Goal: Transaction & Acquisition: Purchase product/service

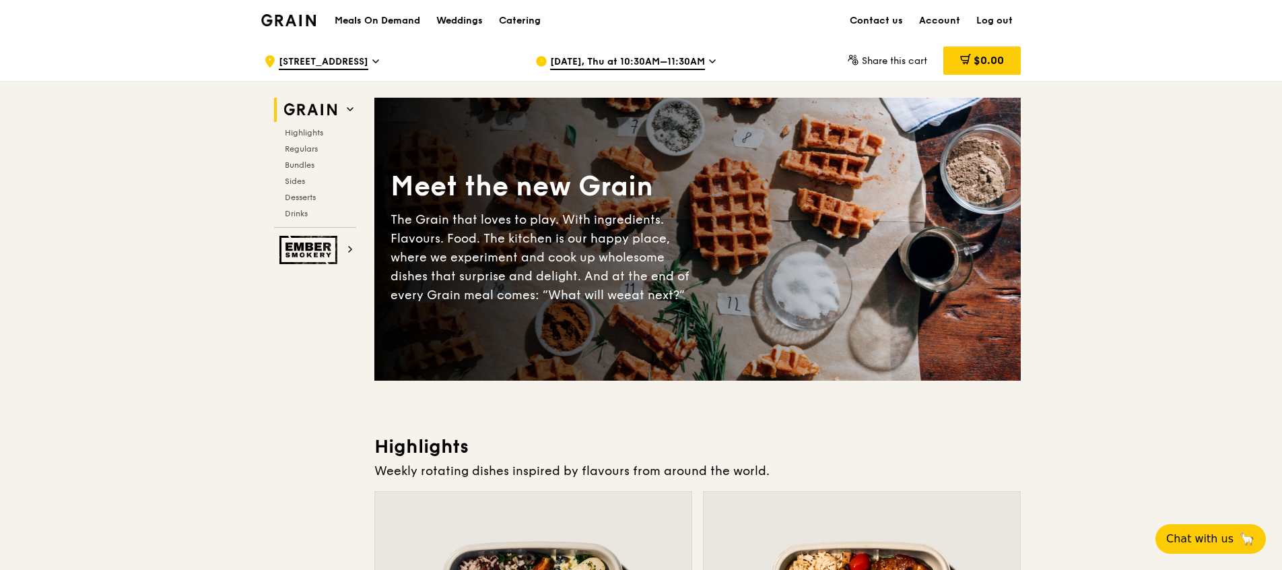
click at [693, 60] on span "[DATE], Thu at 10:30AM–11:30AM" at bounding box center [627, 62] width 155 height 15
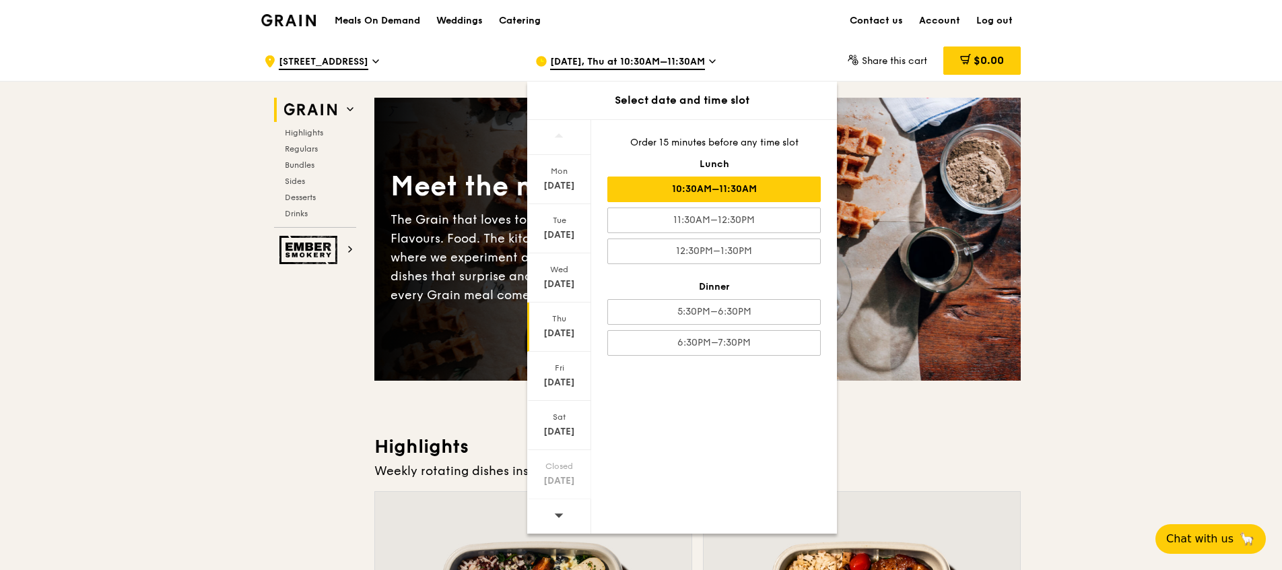
drag, startPoint x: 693, startPoint y: 60, endPoint x: 753, endPoint y: 188, distance: 141.2
click at [753, 188] on div "10:30AM–11:30AM" at bounding box center [713, 189] width 213 height 26
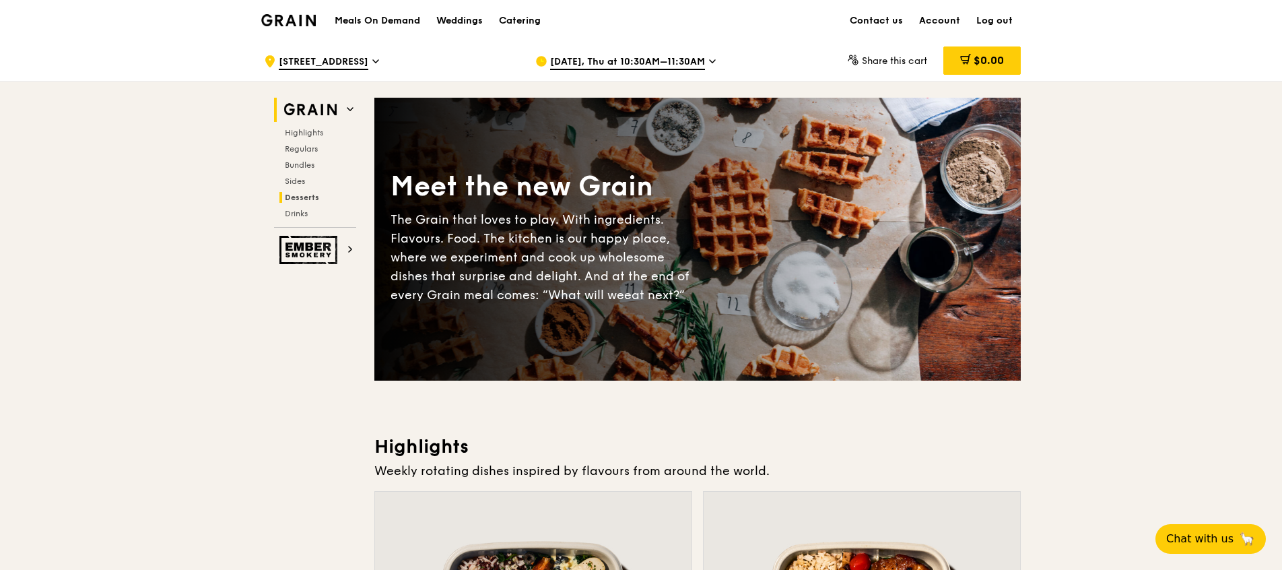
click at [302, 194] on span "Desserts" at bounding box center [302, 197] width 34 height 9
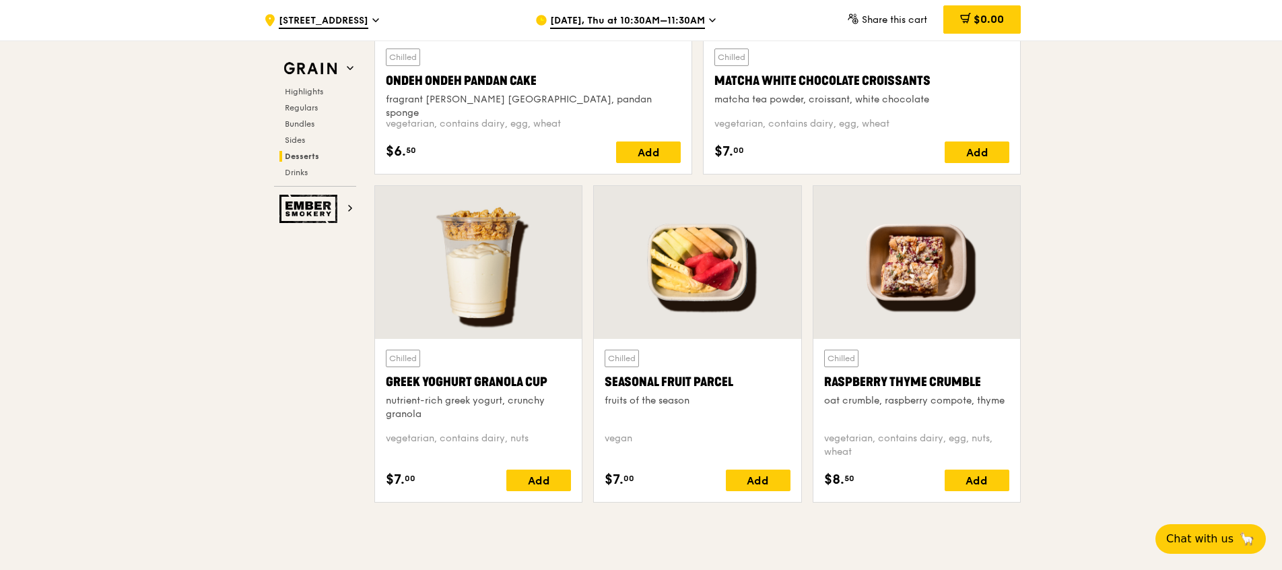
scroll to position [4243, 0]
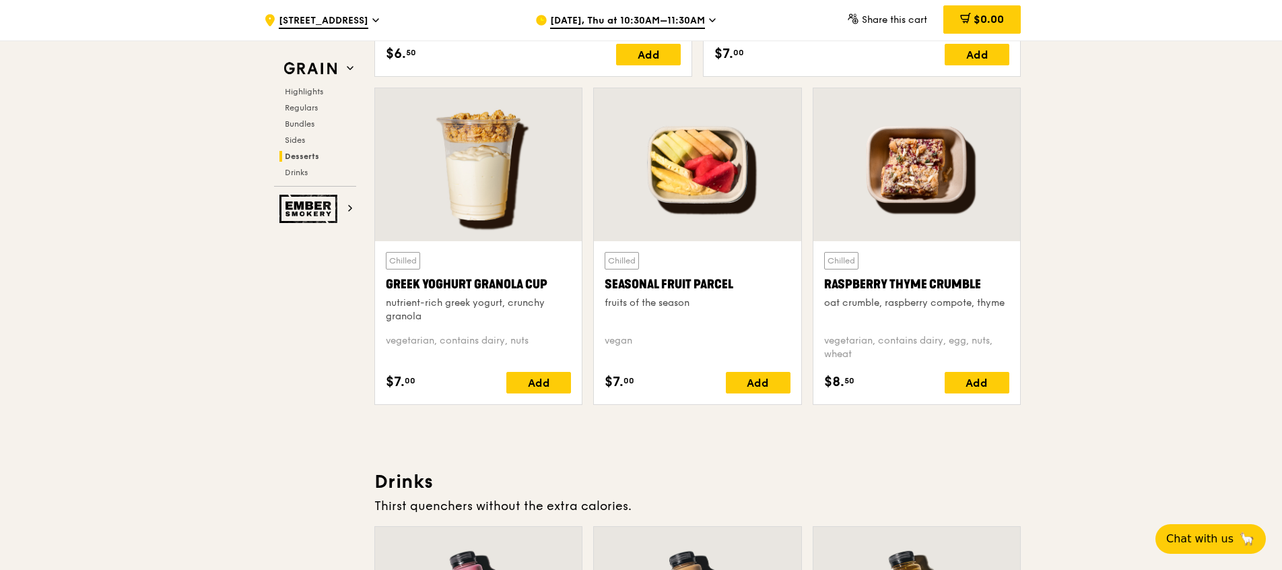
click at [724, 159] on div at bounding box center [697, 164] width 207 height 153
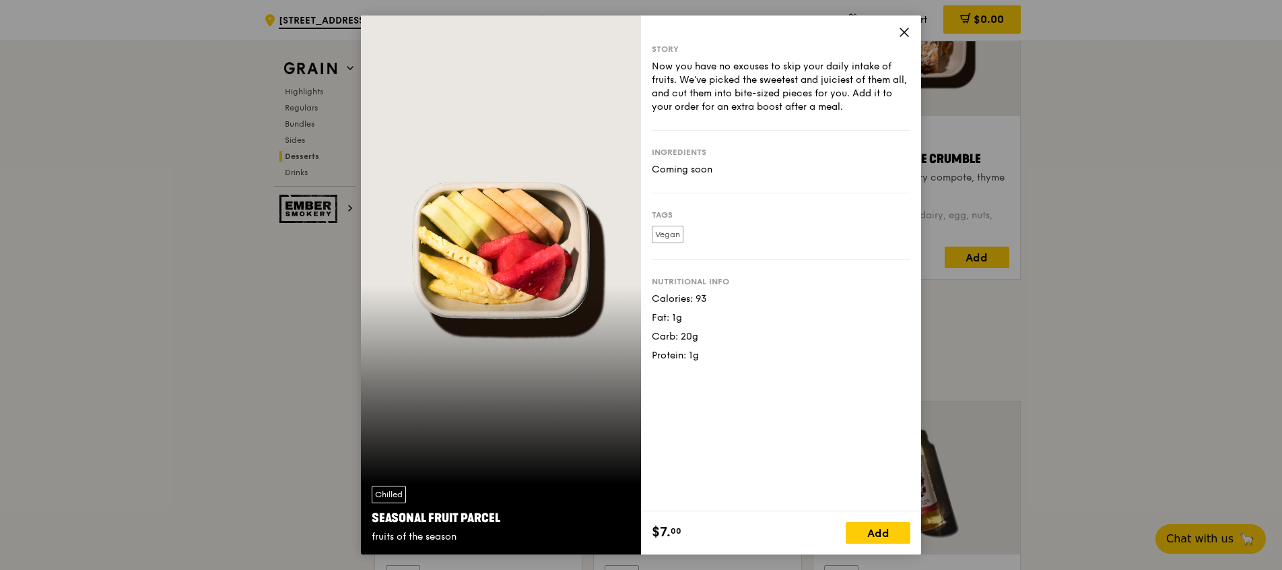
scroll to position [4142, 0]
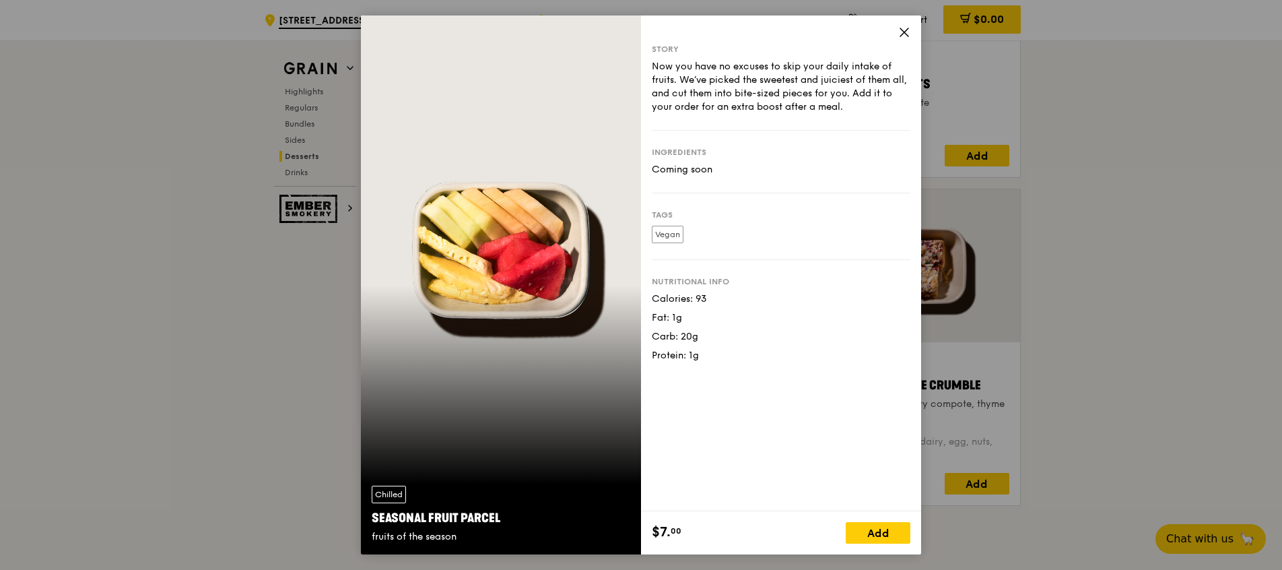
click at [907, 32] on icon at bounding box center [904, 32] width 12 height 12
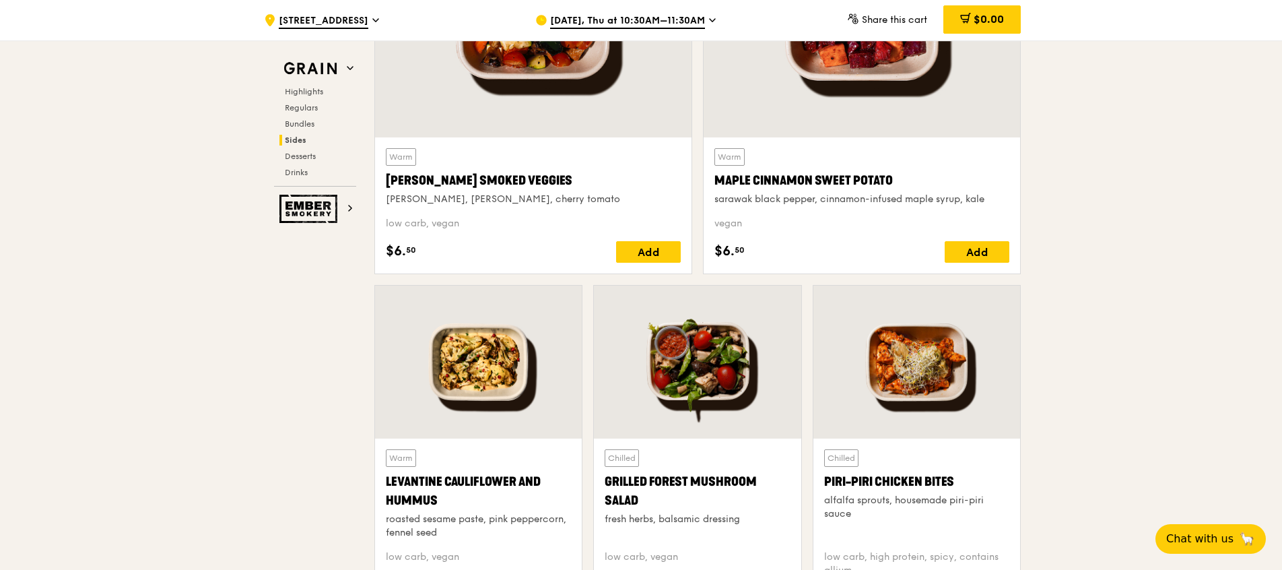
scroll to position [3334, 0]
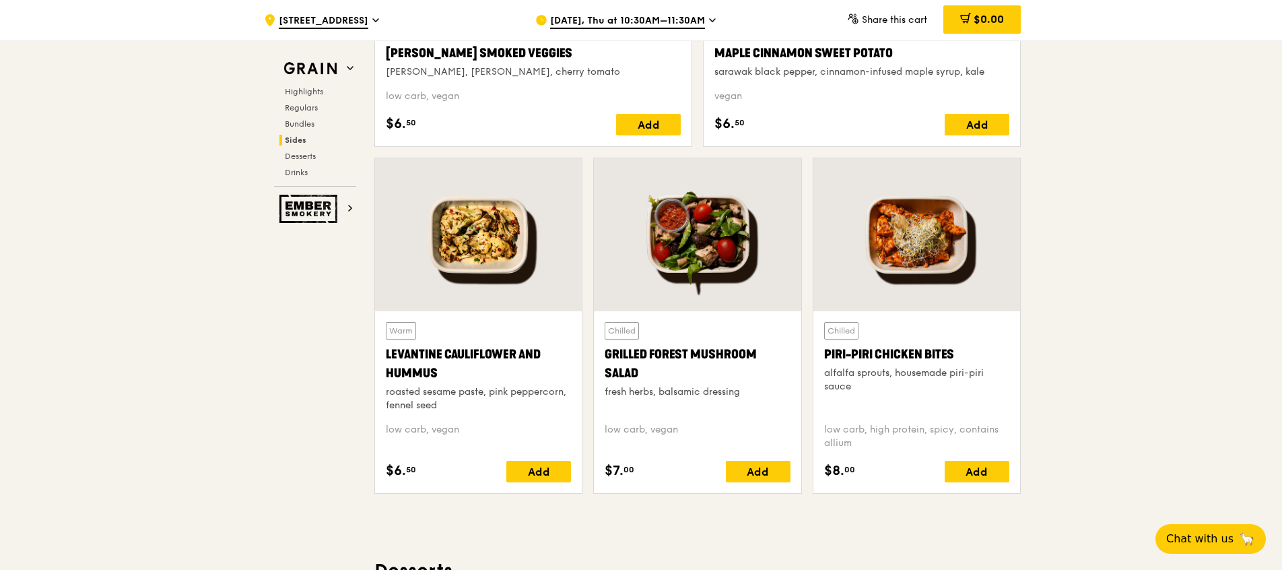
click at [922, 256] on div at bounding box center [916, 234] width 207 height 153
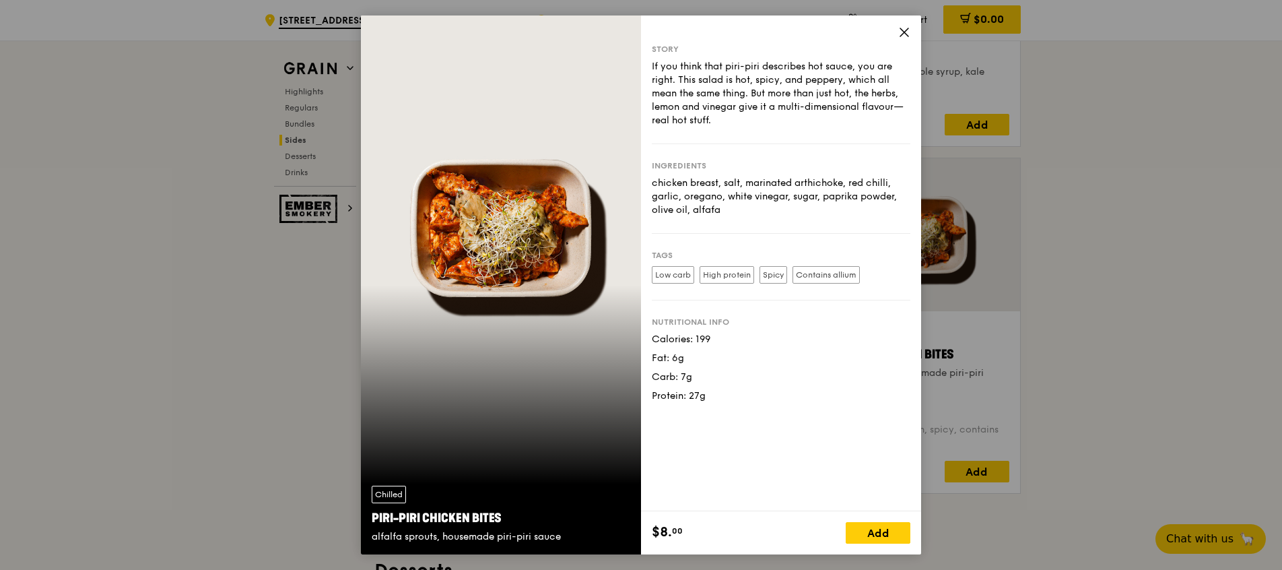
click at [910, 35] on icon at bounding box center [904, 32] width 12 height 12
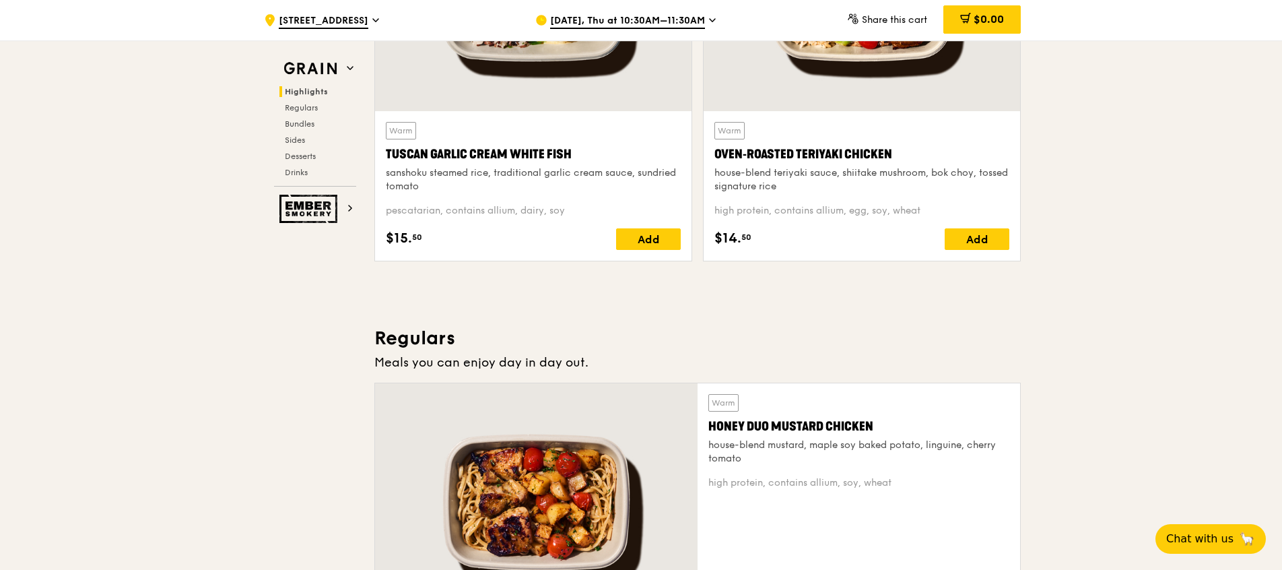
scroll to position [506, 0]
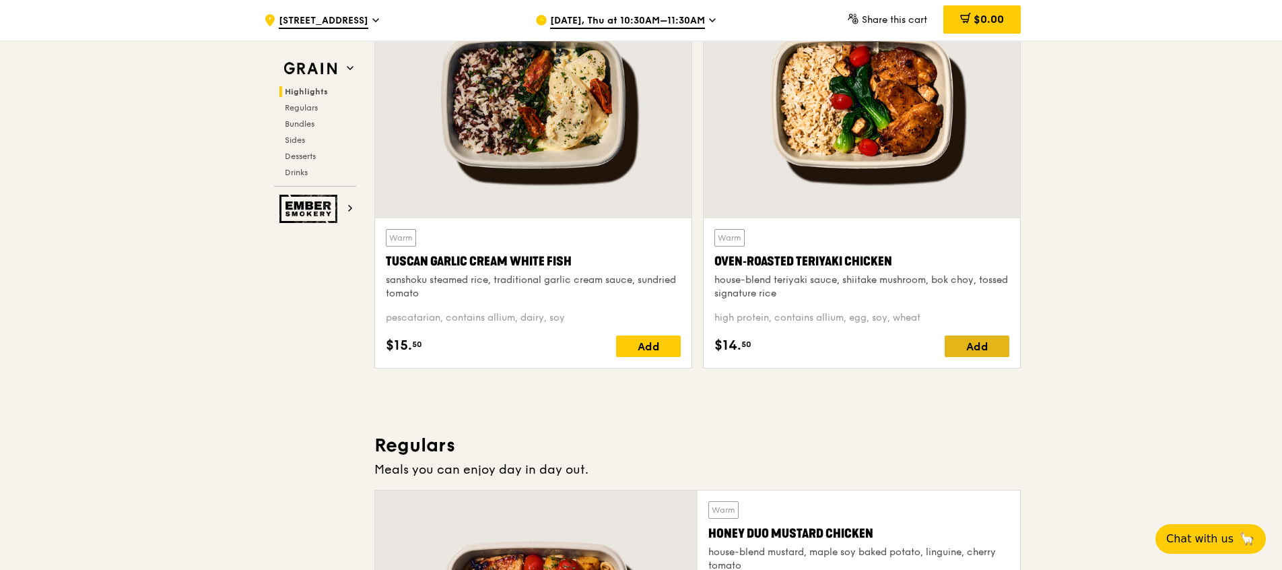
click at [988, 347] on div "Add" at bounding box center [977, 346] width 65 height 22
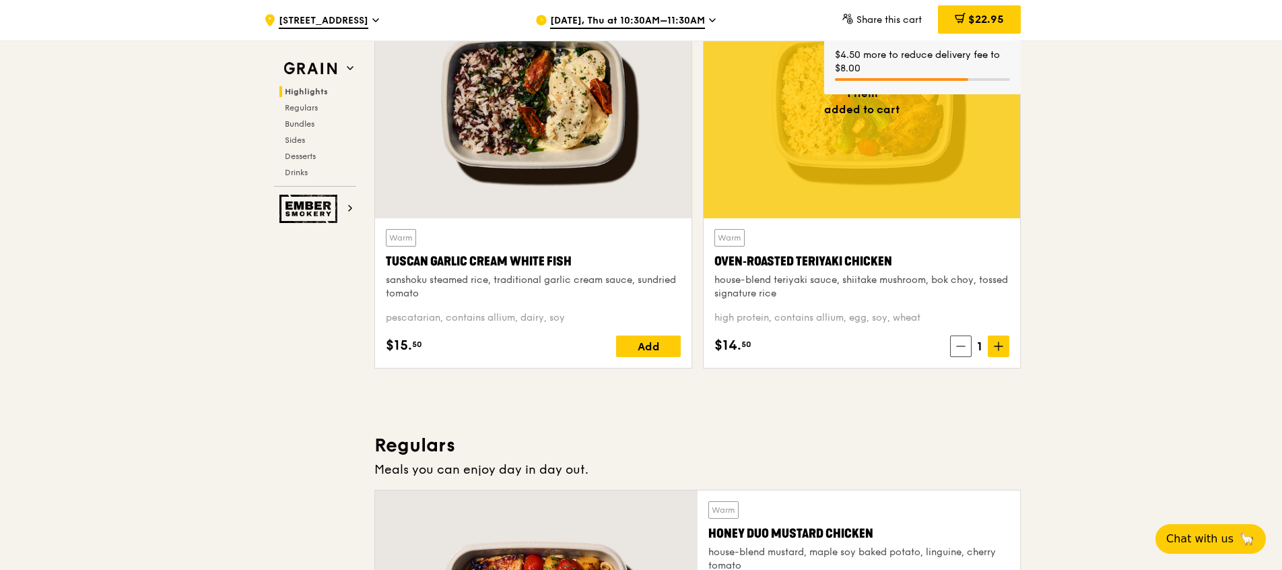
click at [872, 112] on div at bounding box center [862, 102] width 316 height 234
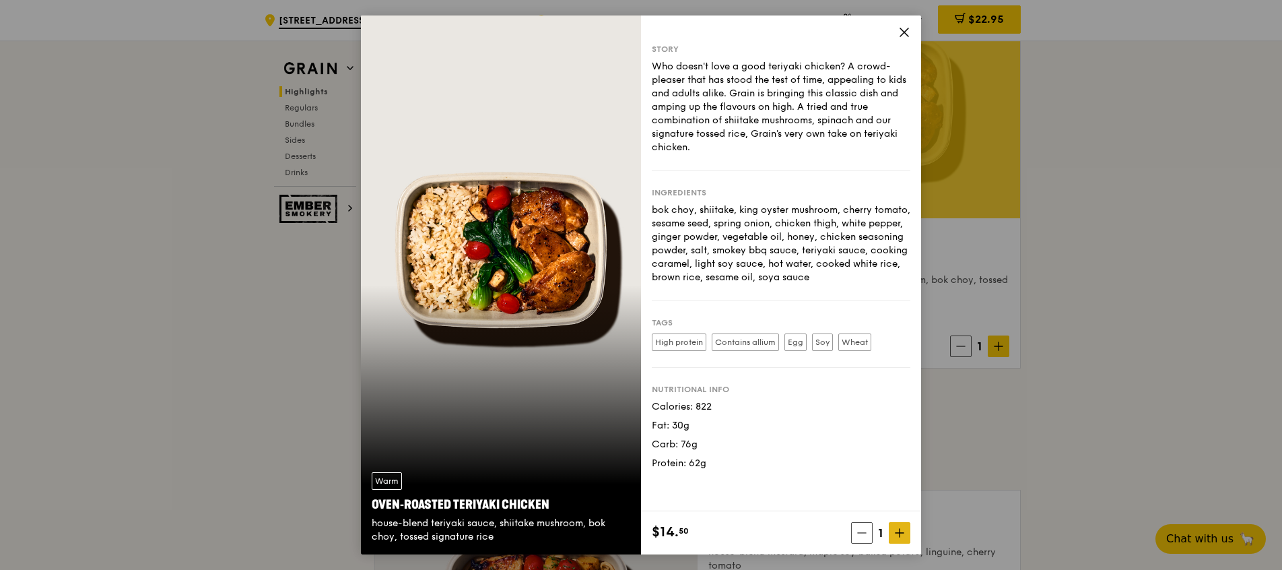
click at [901, 533] on icon at bounding box center [899, 532] width 9 height 9
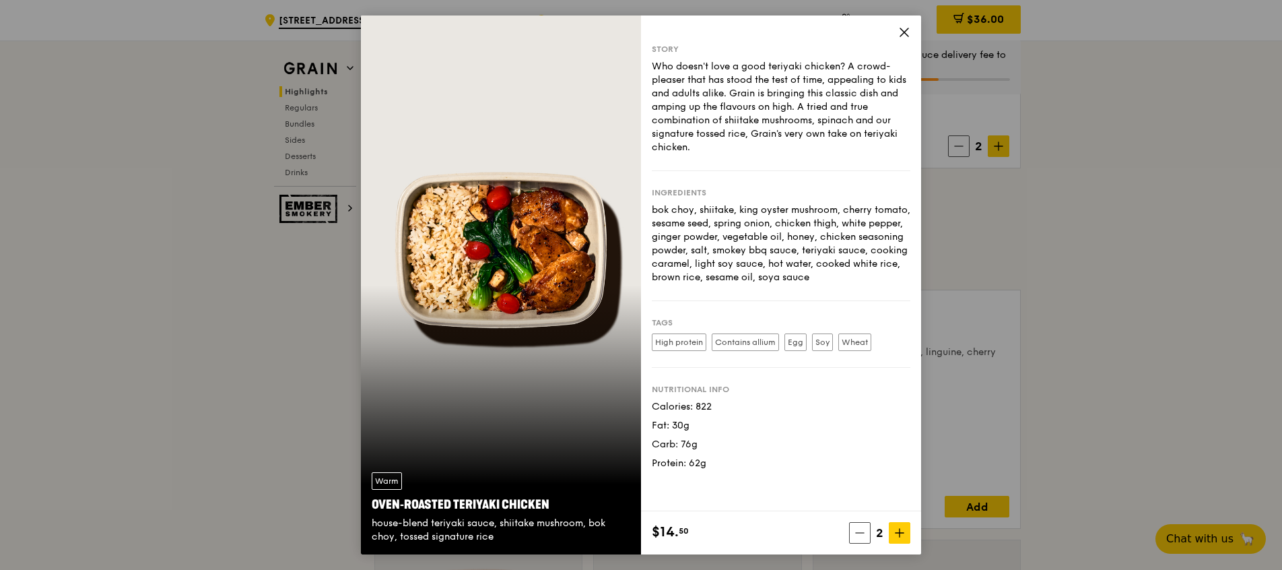
scroll to position [708, 0]
click at [901, 33] on icon at bounding box center [904, 32] width 12 height 12
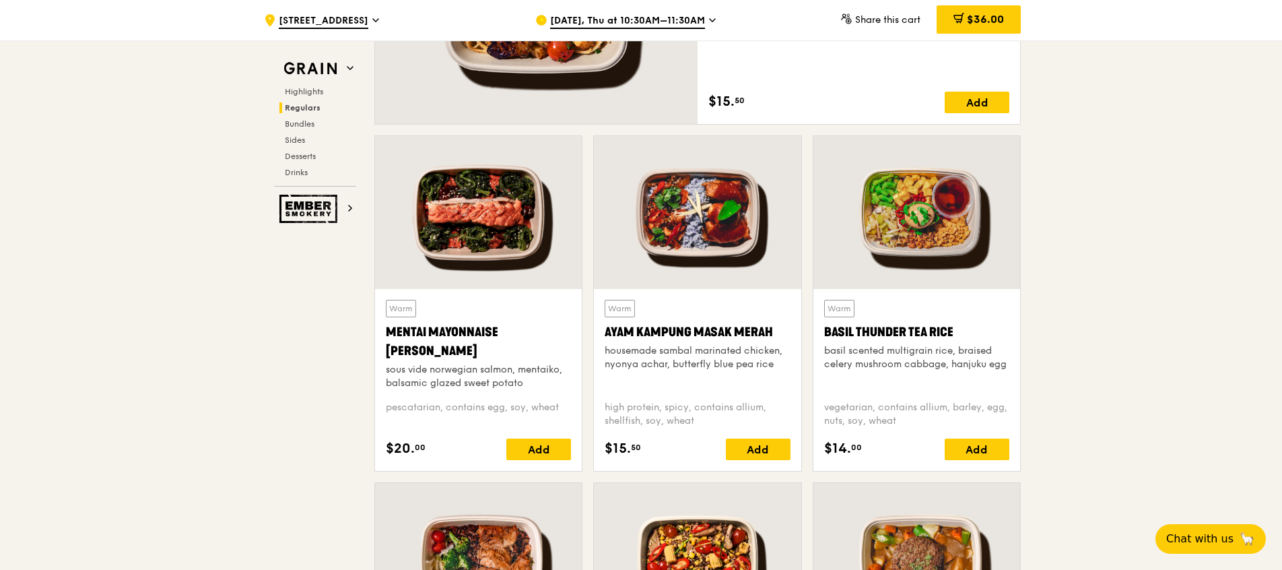
scroll to position [1112, 0]
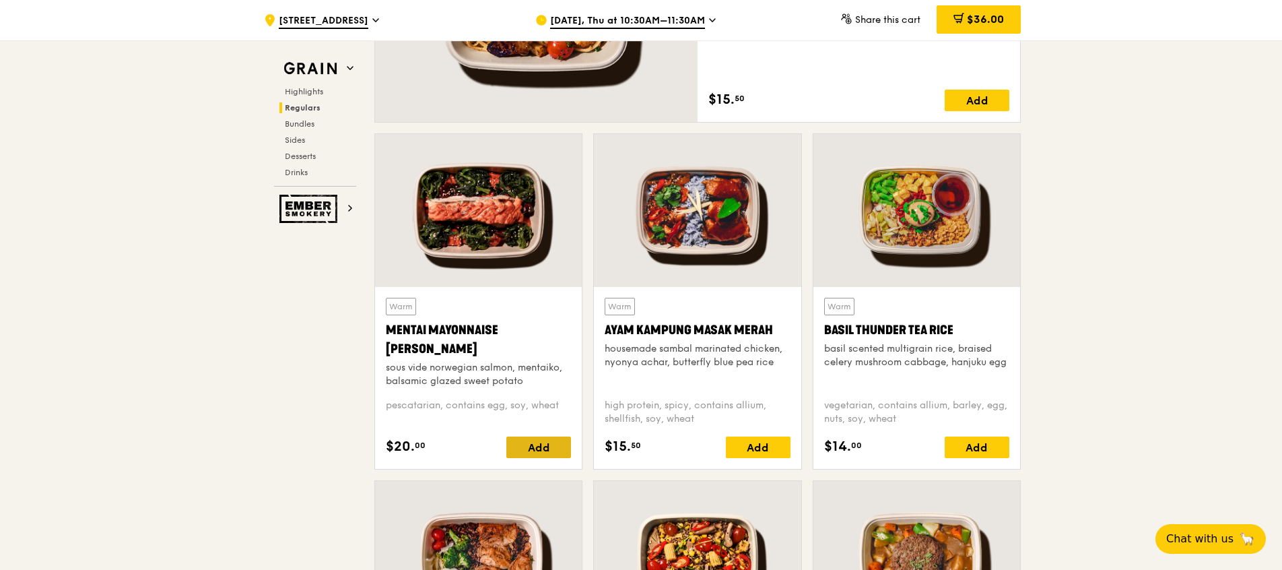
click at [548, 442] on div "Add" at bounding box center [538, 447] width 65 height 22
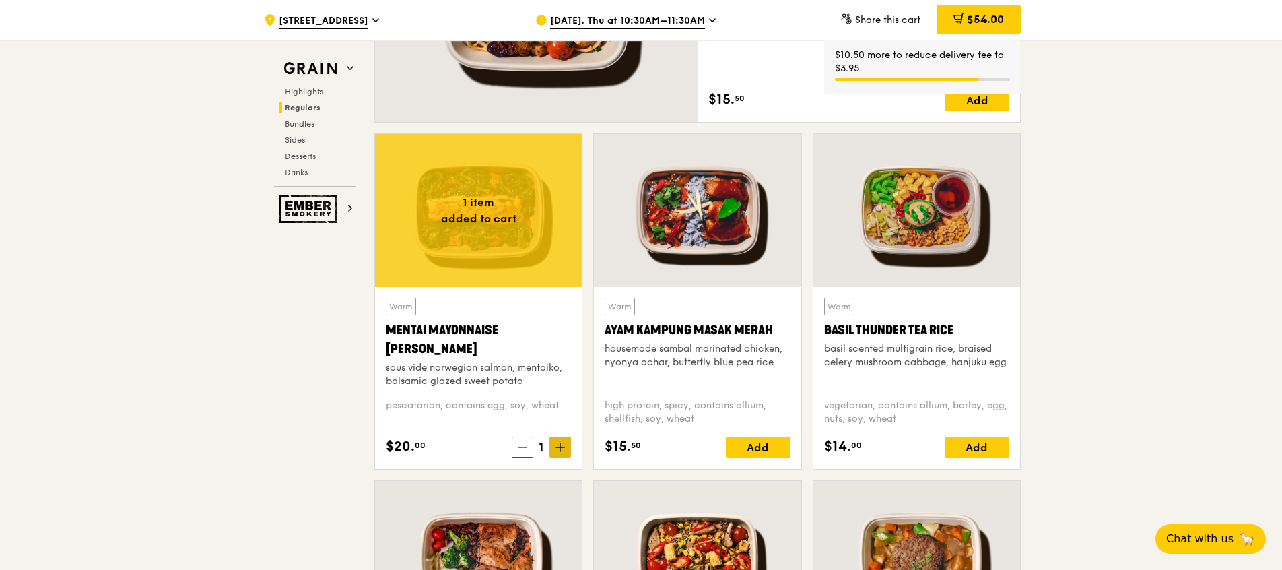
click at [558, 442] on icon at bounding box center [559, 446] width 9 height 9
click at [986, 442] on div "Add" at bounding box center [977, 447] width 65 height 22
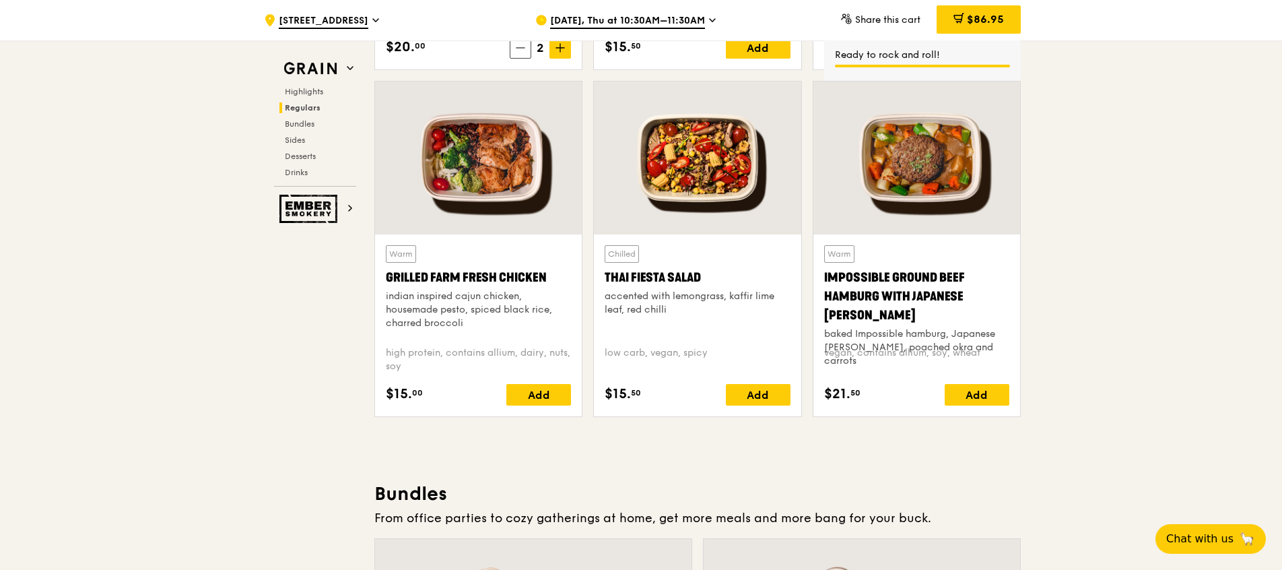
scroll to position [1516, 0]
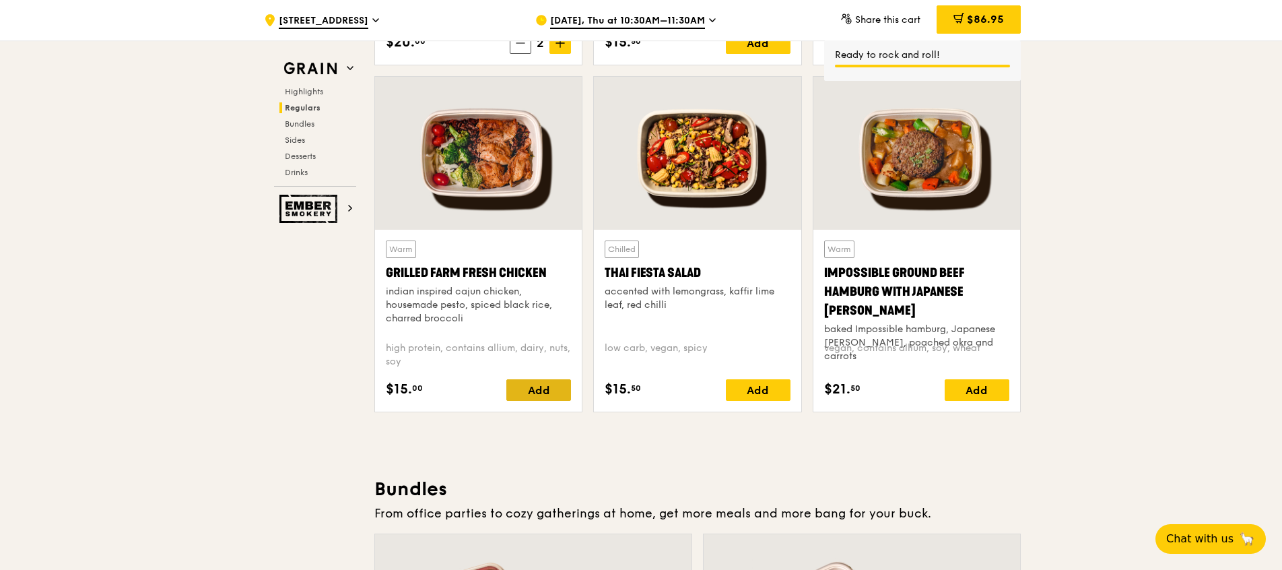
click at [529, 390] on div "Add" at bounding box center [538, 390] width 65 height 22
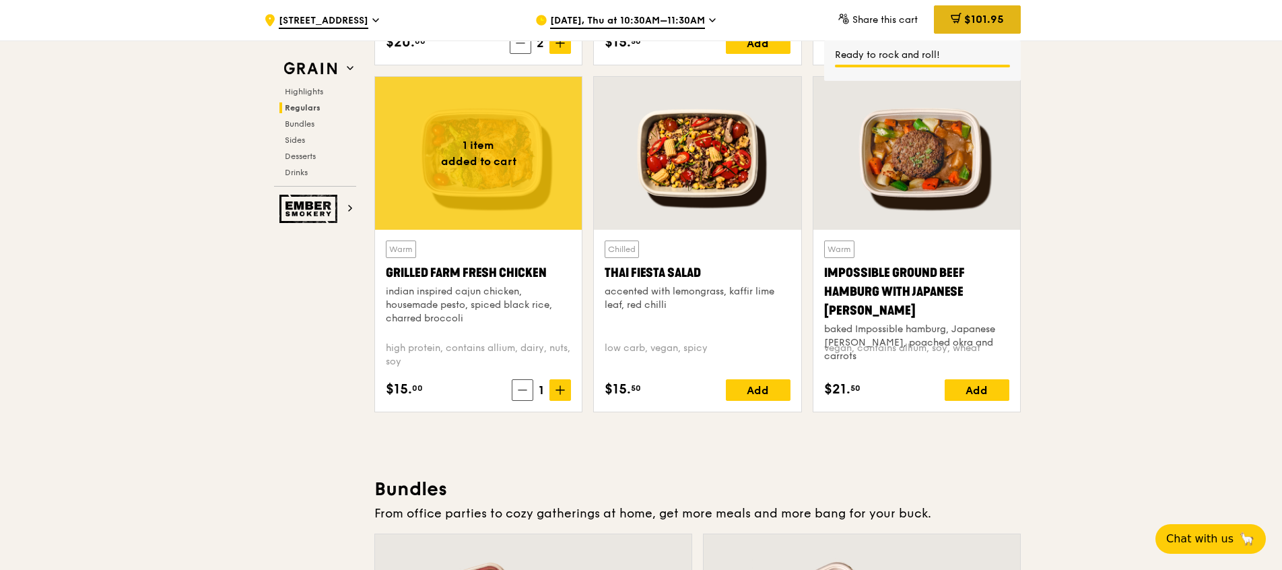
click at [982, 16] on span "$101.95" at bounding box center [984, 19] width 40 height 13
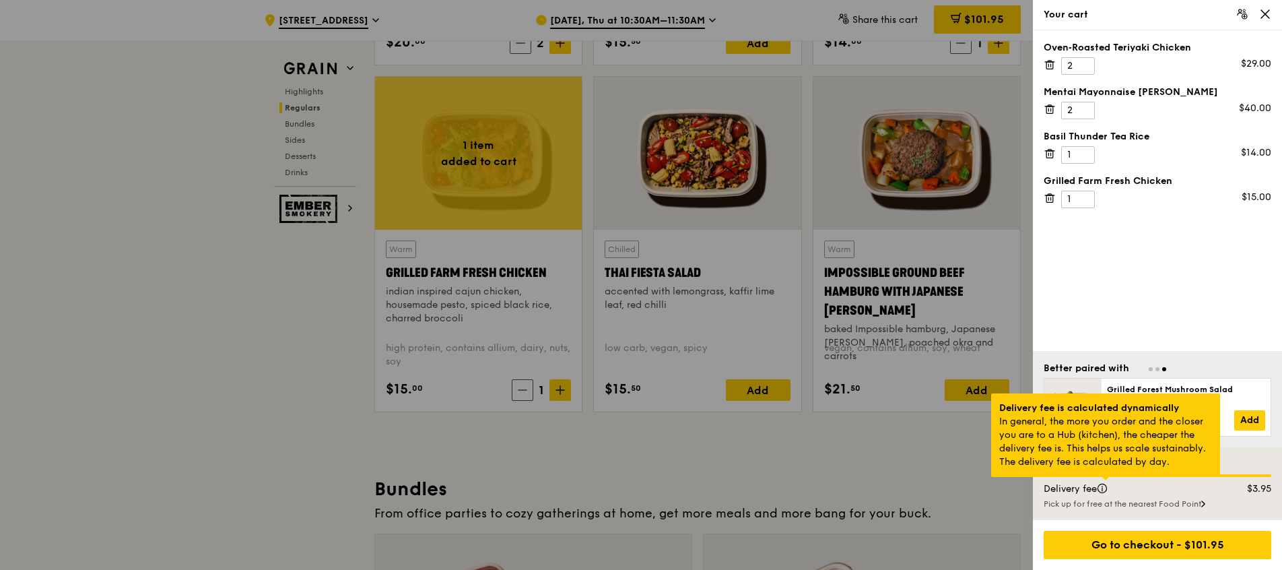
click at [1102, 480] on div at bounding box center [1105, 478] width 7 height 3
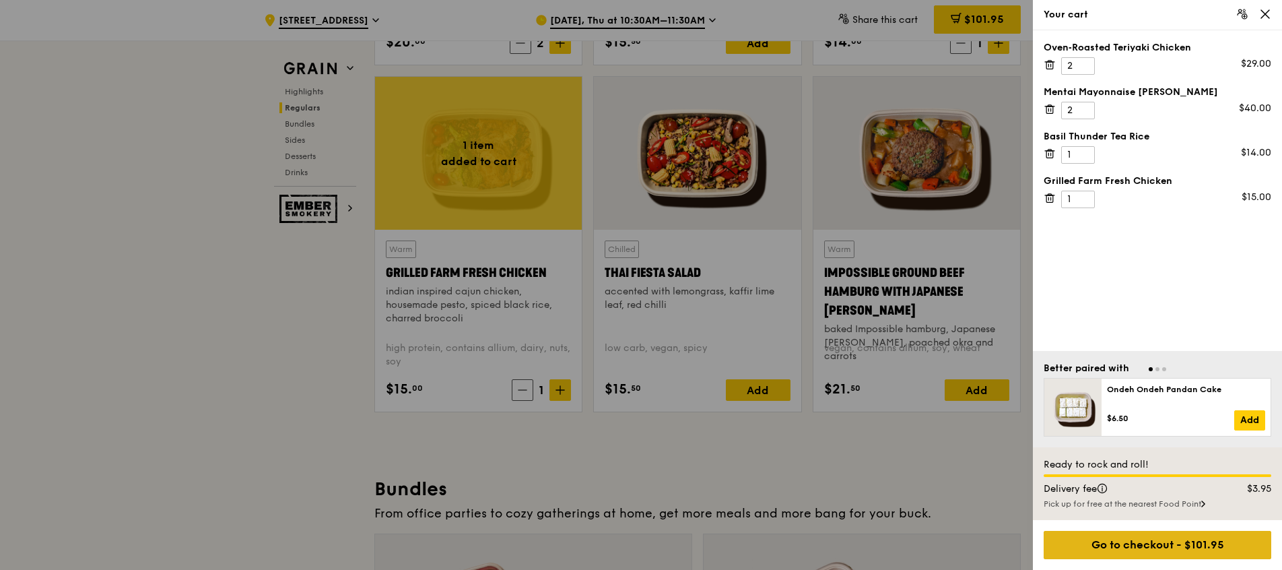
click at [1155, 541] on div "Go to checkout - $101.95" at bounding box center [1157, 544] width 228 height 28
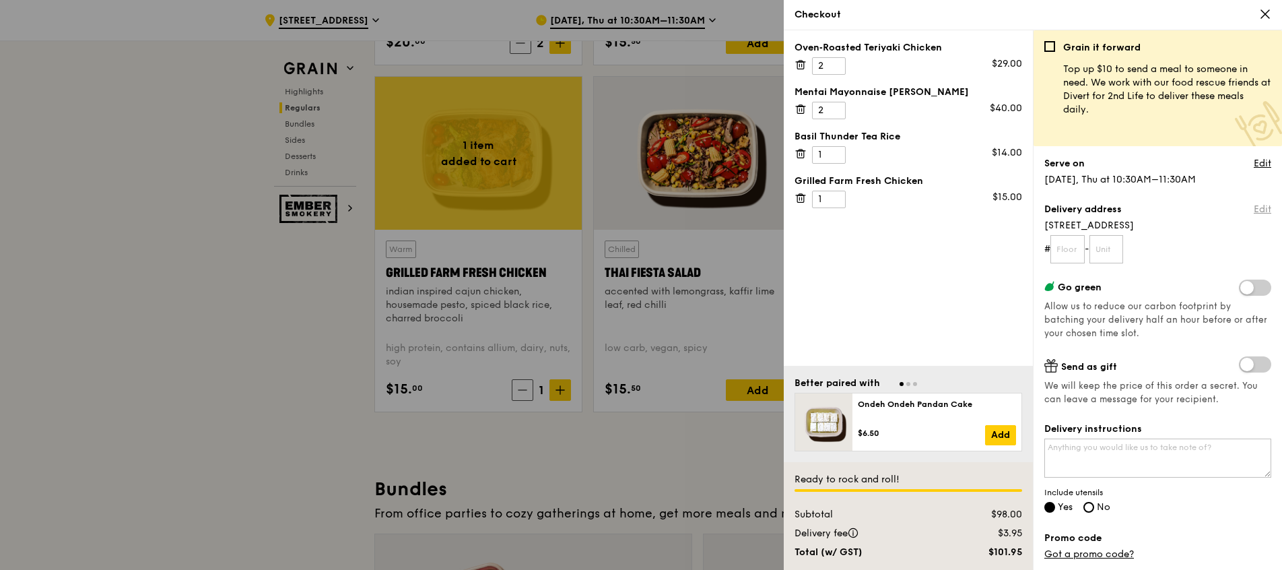
click at [1254, 209] on link "Edit" at bounding box center [1263, 209] width 18 height 13
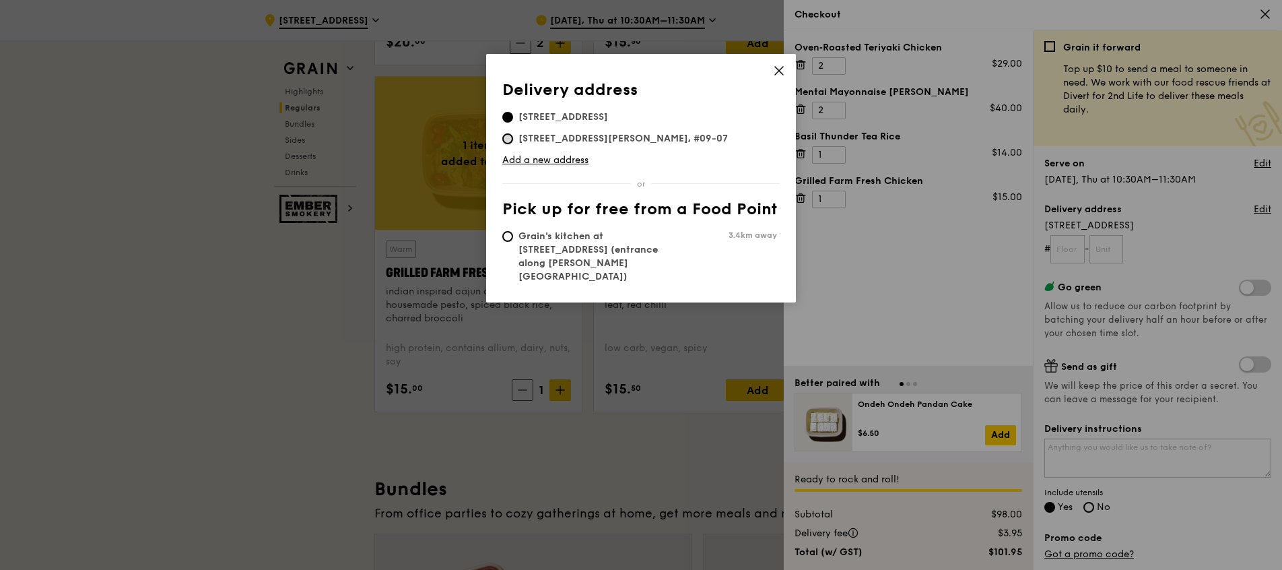
click at [508, 137] on input "[STREET_ADDRESS][PERSON_NAME], #09-07" at bounding box center [507, 138] width 11 height 11
radio input "true"
type input "09"
type input "07"
click at [778, 71] on icon at bounding box center [779, 71] width 12 height 12
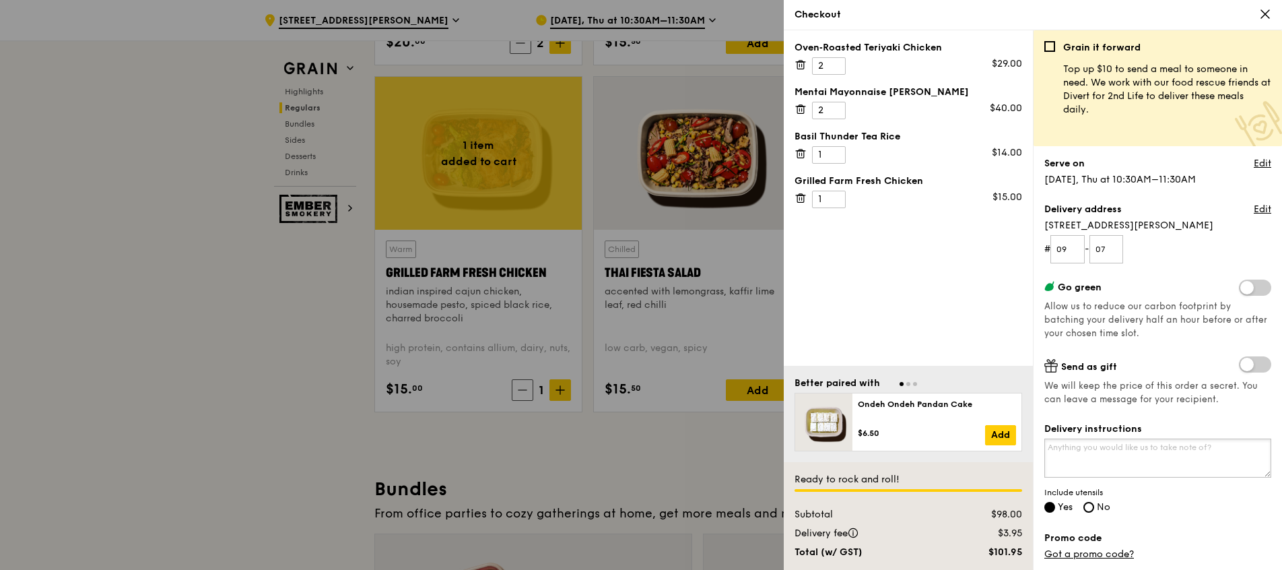
click at [1089, 455] on textarea "Delivery instructions" at bounding box center [1157, 457] width 227 height 39
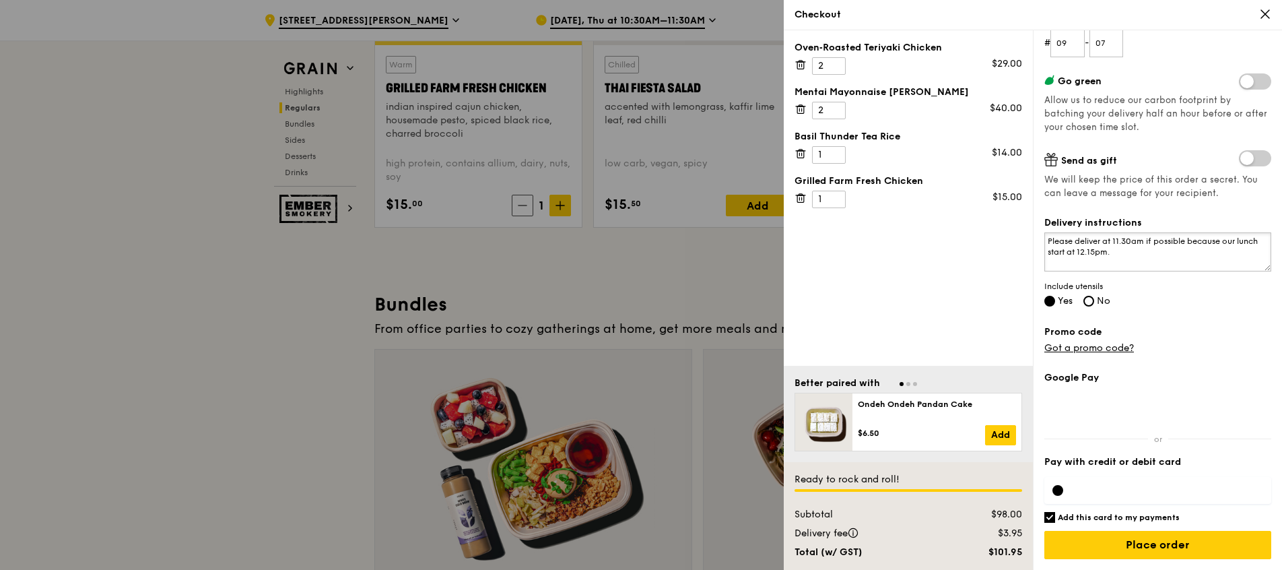
scroll to position [1718, 0]
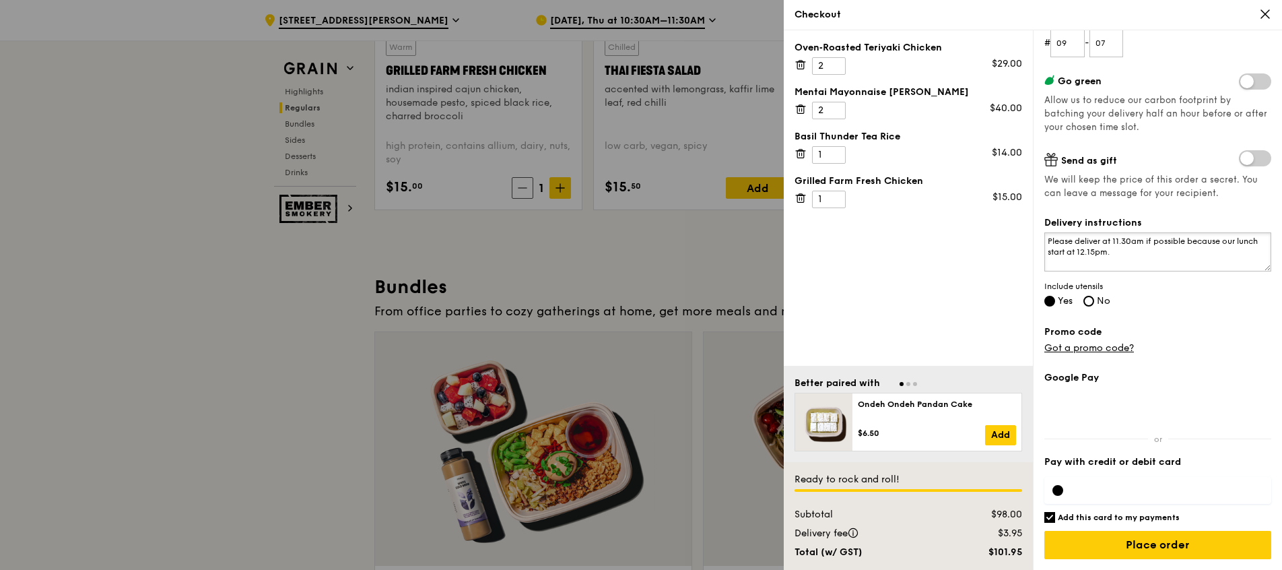
type textarea "Please deliver at 11.30am if possible because our lunch start at 12.15pm."
click at [1050, 517] on input "Add this card to my payments" at bounding box center [1049, 517] width 11 height 11
checkbox input "false"
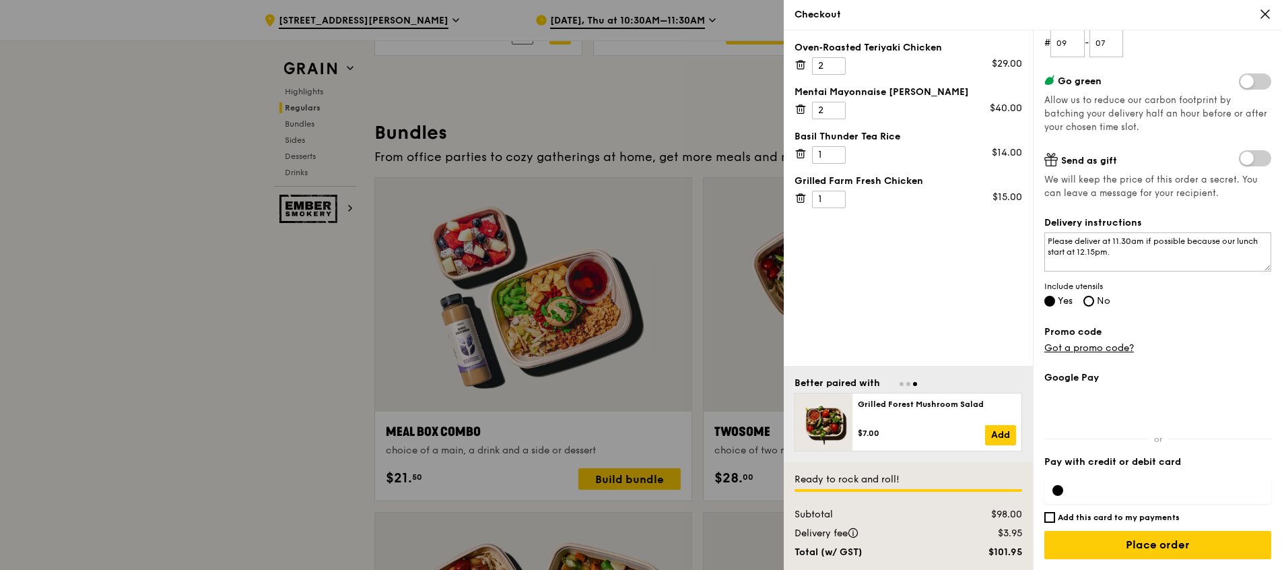
scroll to position [1920, 0]
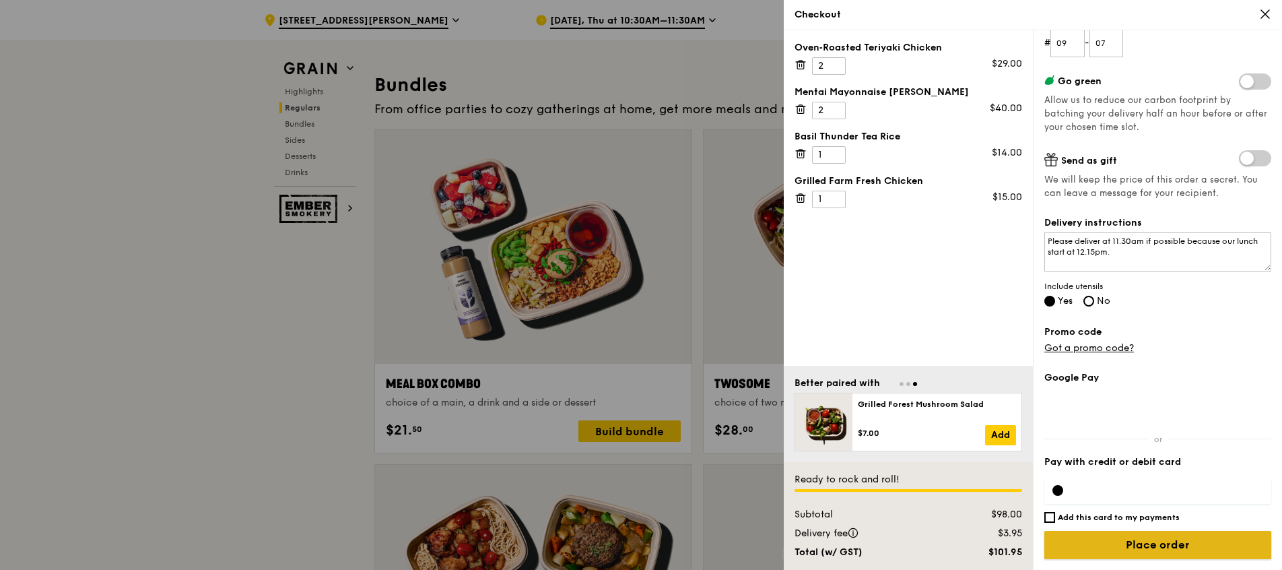
click at [1161, 541] on input "Place order" at bounding box center [1157, 544] width 227 height 28
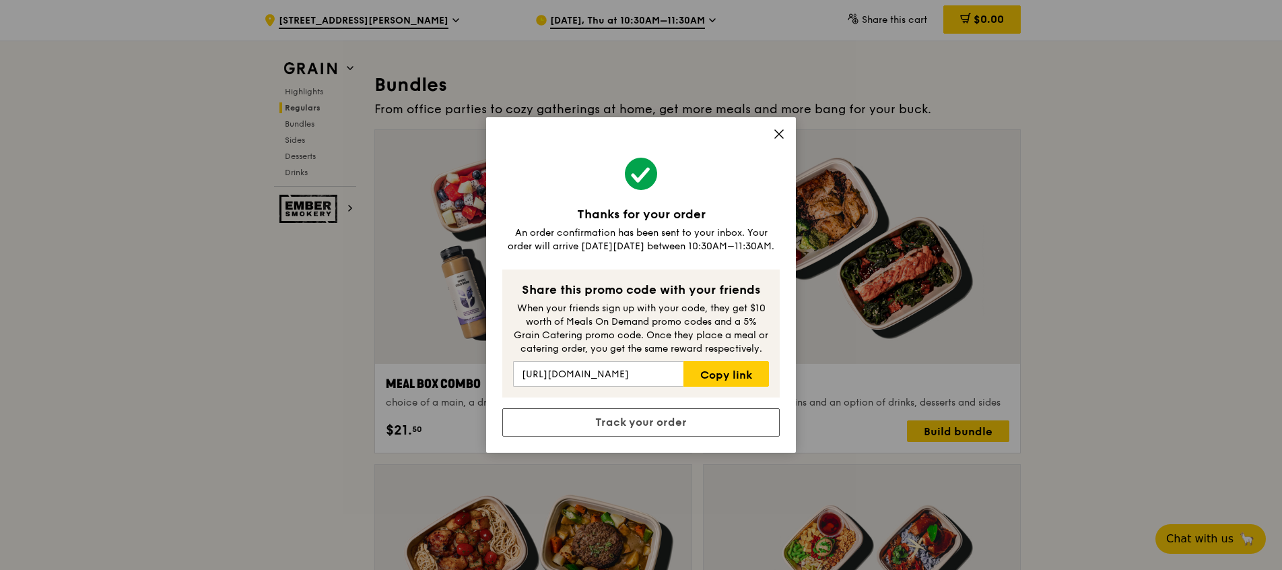
click at [781, 135] on icon at bounding box center [779, 134] width 8 height 8
